Goal: Task Accomplishment & Management: Use online tool/utility

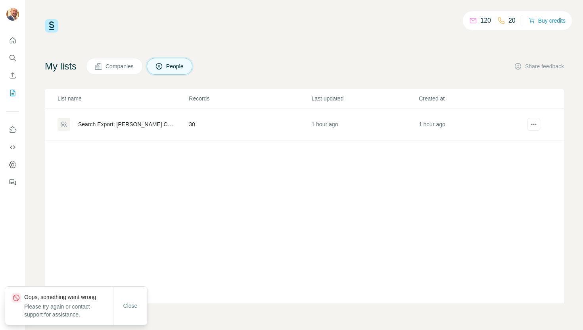
click at [132, 40] on div "120 20 Buy credits My lists Companies People Share feedback List name Records L…" at bounding box center [304, 161] width 519 height 284
click at [117, 130] on div "Search Export: [PERSON_NAME] Construction - [DATE] 19:29" at bounding box center [123, 124] width 131 height 13
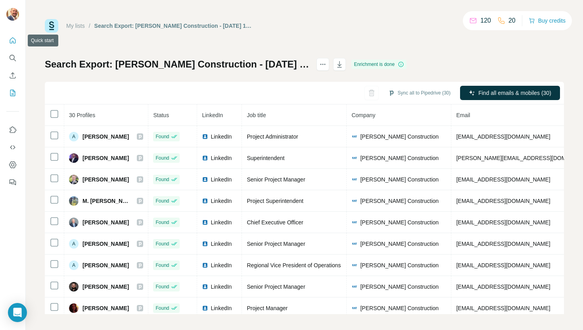
click at [12, 38] on icon "Quick start" at bounding box center [13, 40] width 6 height 6
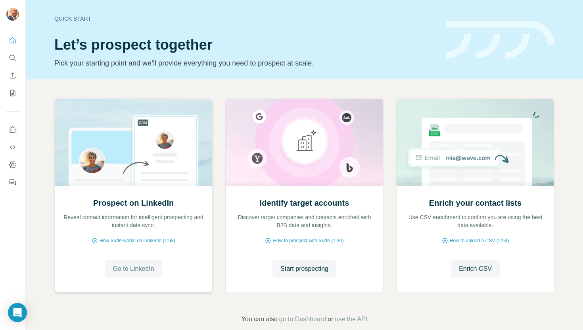
click at [130, 272] on span "Go to LinkedIn" at bounding box center [133, 269] width 41 height 10
click at [313, 266] on span "Start prospecting" at bounding box center [305, 269] width 48 height 10
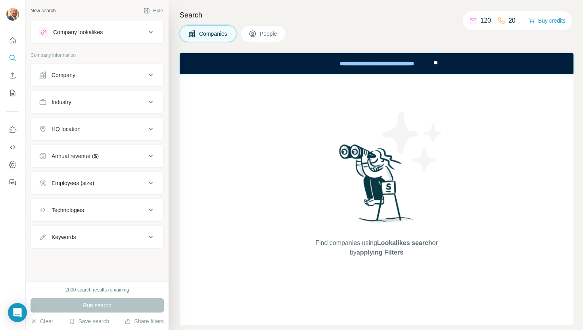
click at [94, 32] on div "Company lookalikes" at bounding box center [78, 32] width 50 height 8
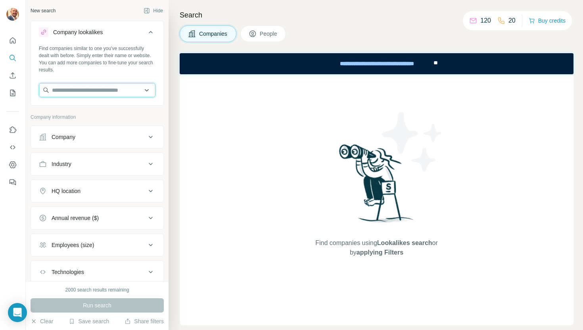
click at [88, 94] on input "text" at bounding box center [97, 90] width 117 height 14
type input "****"
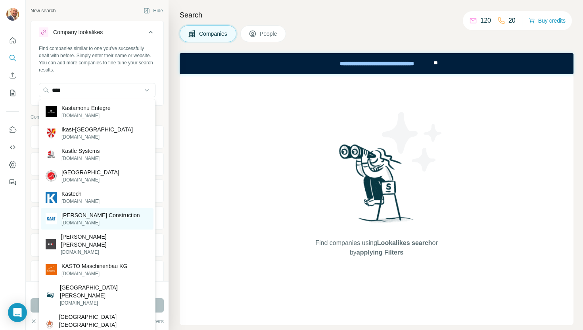
click at [108, 215] on p "[PERSON_NAME] Construction" at bounding box center [101, 215] width 79 height 8
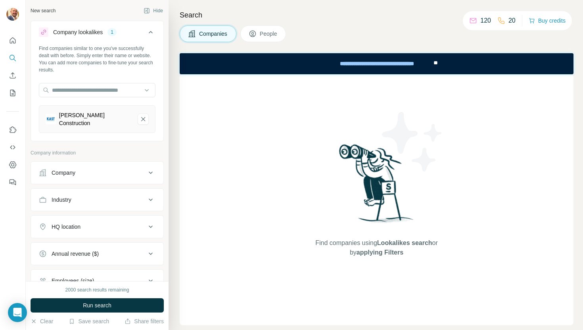
scroll to position [83, 0]
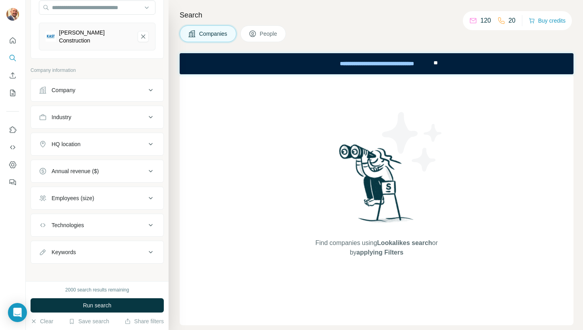
click at [147, 249] on icon at bounding box center [151, 252] width 10 height 10
click at [121, 303] on button "Run search" at bounding box center [97, 305] width 133 height 14
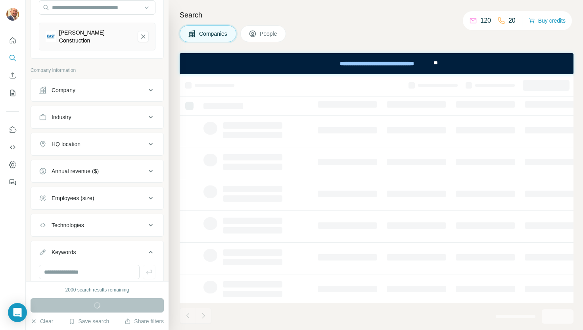
click at [257, 34] on icon at bounding box center [253, 34] width 8 height 8
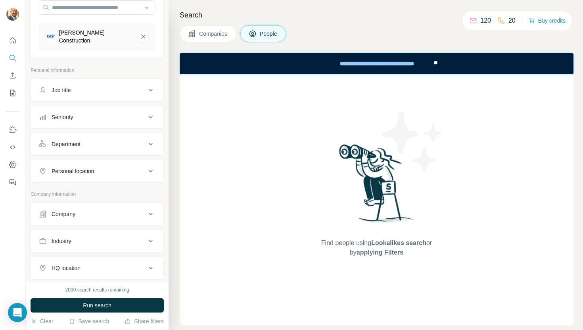
click at [100, 286] on div "2000 search results remaining" at bounding box center [97, 289] width 64 height 7
click at [94, 307] on span "Run search" at bounding box center [97, 305] width 29 height 8
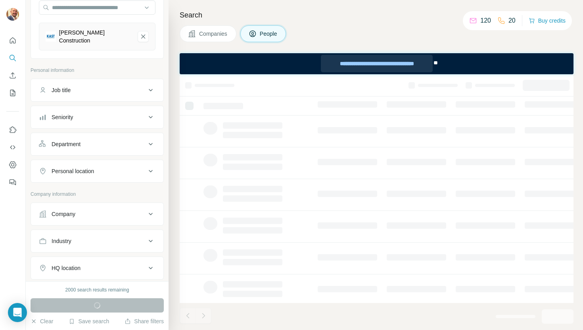
click at [393, 72] on div "**********" at bounding box center [377, 63] width 112 height 17
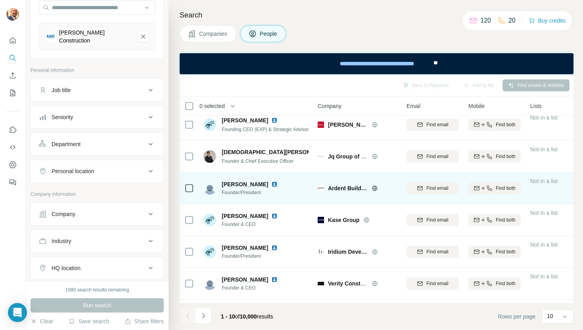
scroll to position [130, 0]
